Goal: Information Seeking & Learning: Learn about a topic

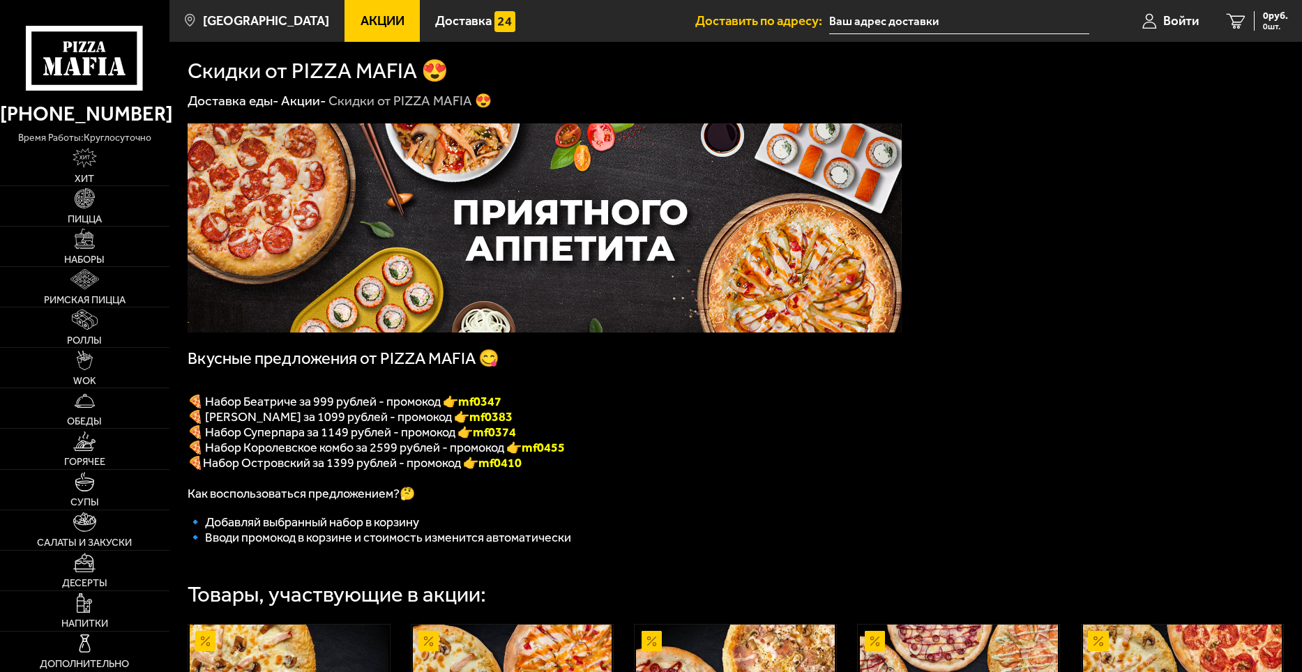
click at [392, 188] on img at bounding box center [545, 227] width 714 height 209
click at [360, 21] on span "Акции" at bounding box center [382, 21] width 44 height 13
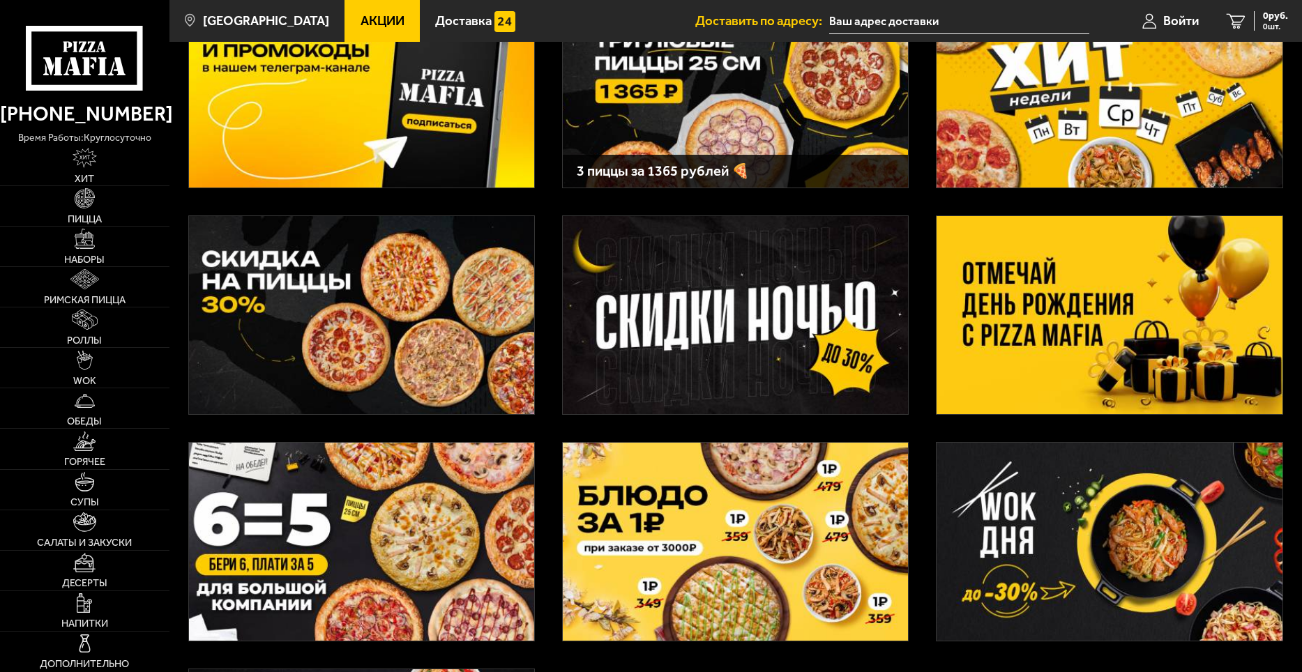
scroll to position [209, 0]
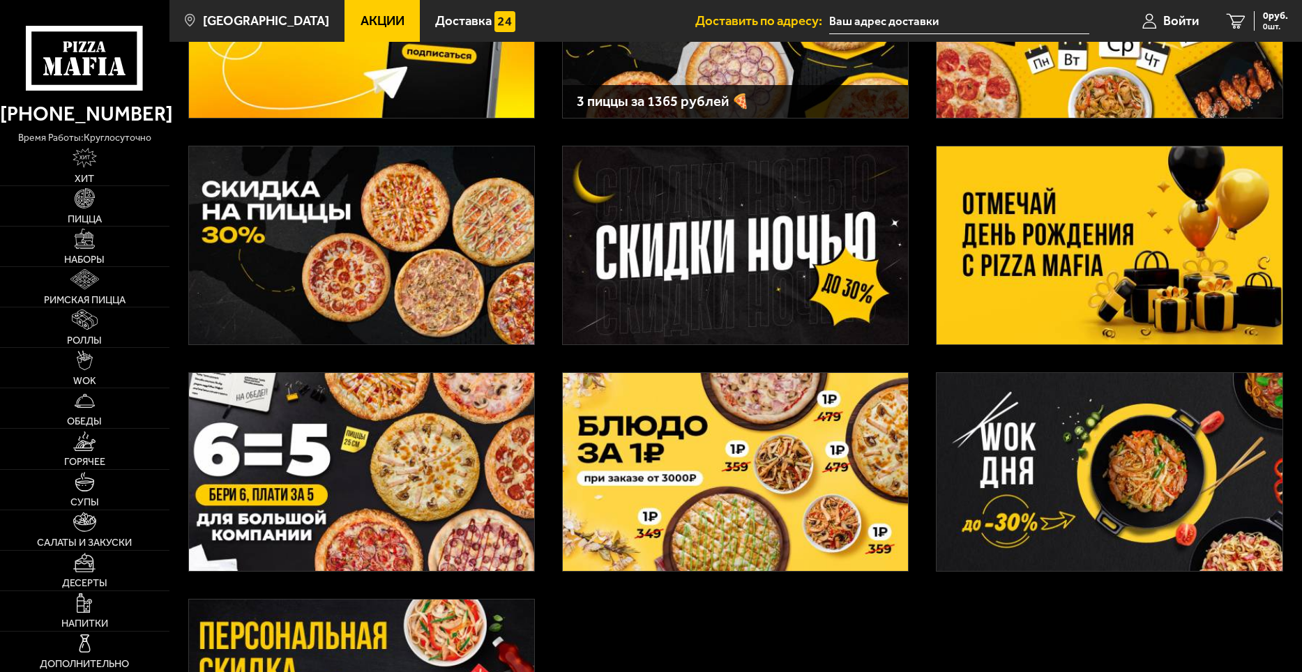
click at [400, 483] on img at bounding box center [361, 472] width 345 height 198
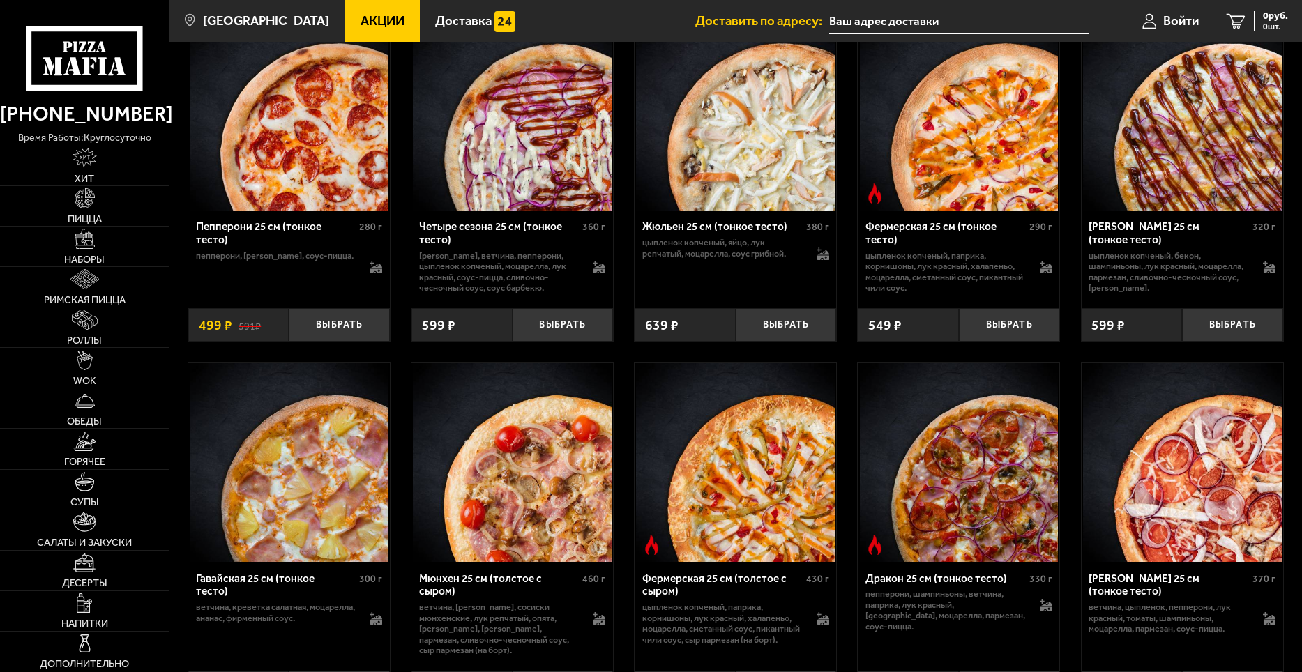
scroll to position [1394, 0]
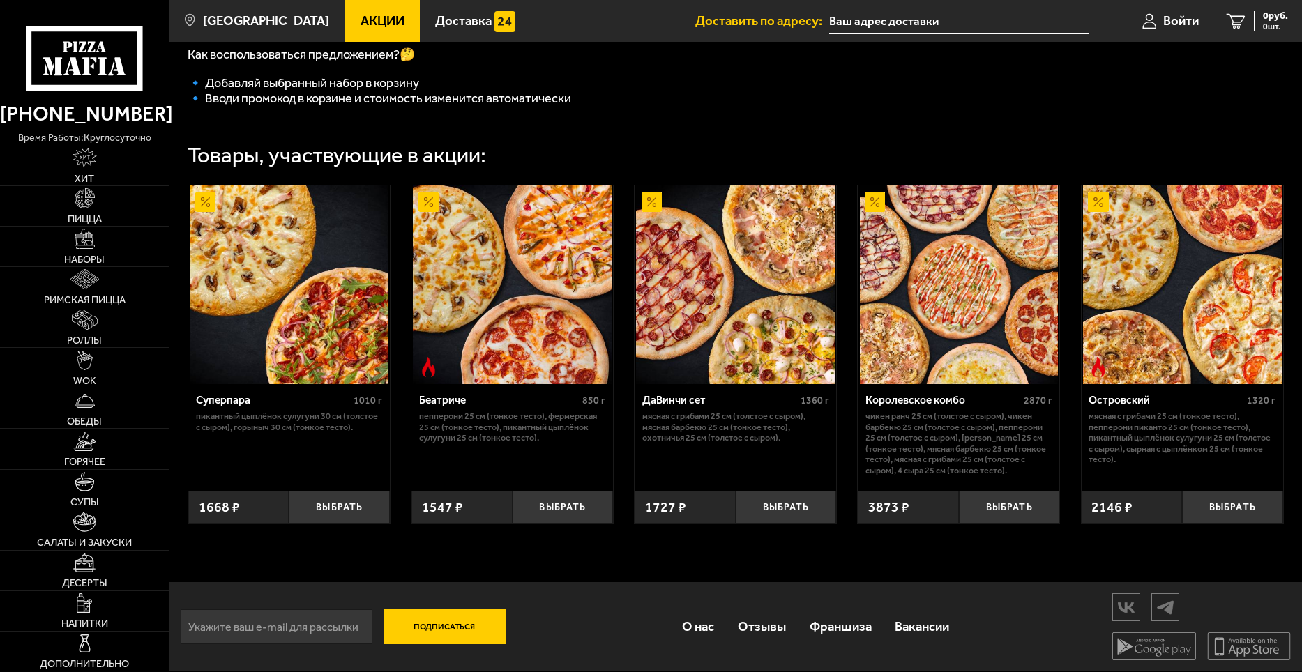
scroll to position [455, 0]
